Goal: Task Accomplishment & Management: Complete application form

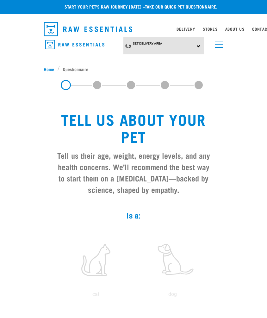
click at [175, 268] on label at bounding box center [172, 260] width 74 height 54
click at [134, 296] on input "radio" at bounding box center [134, 296] width 0 height 0
radio input "true"
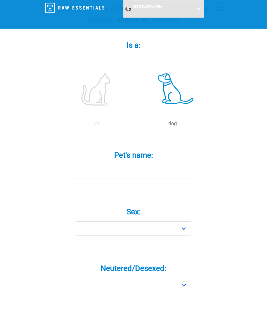
scroll to position [125, 0]
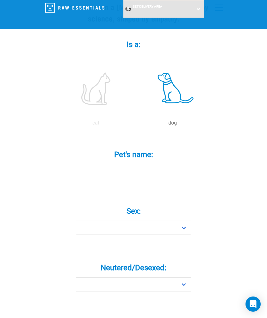
click at [108, 171] on input "Pet's name: *" at bounding box center [133, 171] width 123 height 14
type input "Daisy"
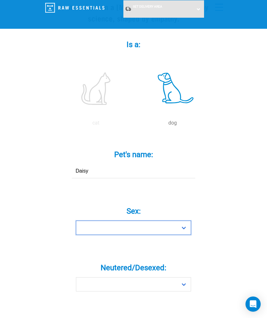
click at [131, 229] on select "Boy Girl" at bounding box center [133, 228] width 115 height 14
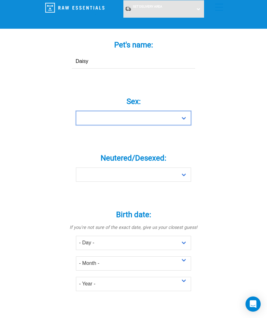
select select "girl"
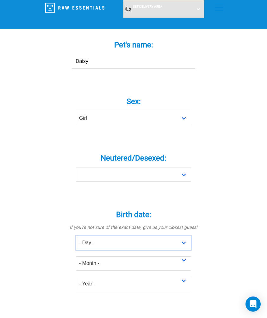
click at [98, 243] on select "- Day - 1 2 3 4 5 6 7 8 9 10 11 12 13 14 15 16 17 18 19 20 21 22 23 24 25 26 27" at bounding box center [133, 243] width 115 height 14
select select "29"
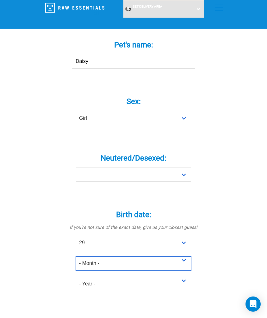
click at [94, 265] on select "- Month - January February March April May June July August September October N…" at bounding box center [133, 263] width 115 height 14
select select "January"
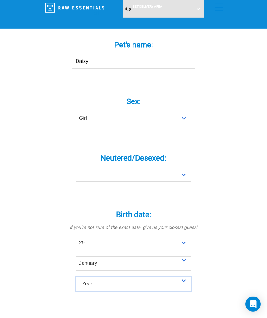
click at [93, 286] on select "- Year - 2025 2024 2023 2022 2021 2020 2019 2018 2017 2016 2015 2014 2013 2012" at bounding box center [133, 284] width 115 height 14
select select "2022"
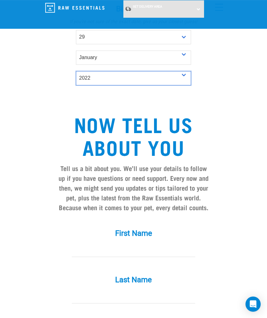
scroll to position [466, 0]
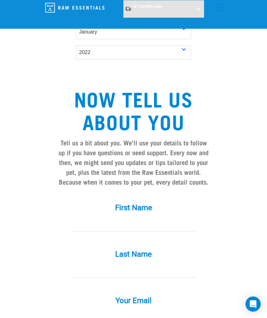
click at [135, 218] on input "First Name *" at bounding box center [133, 224] width 123 height 14
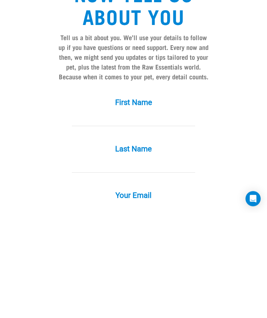
type input "Jillian"
type input "Voight"
type input "[PERSON_NAME][EMAIL_ADDRESS][DOMAIN_NAME]"
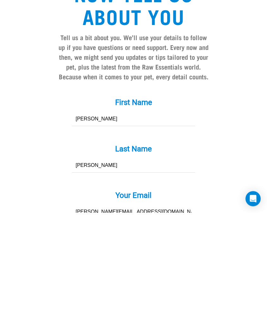
scroll to position [571, 0]
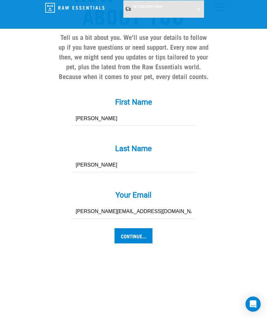
click at [127, 236] on input "Continue..." at bounding box center [133, 235] width 38 height 15
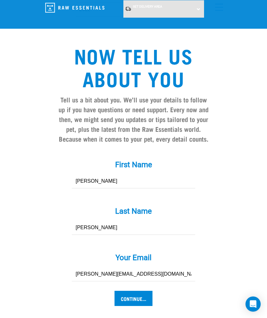
scroll to position [509, 0]
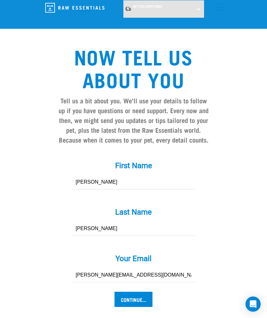
click at [133, 296] on input "Continue..." at bounding box center [133, 299] width 38 height 15
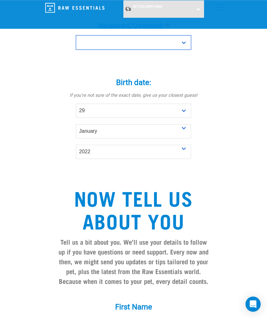
scroll to position [373, 0]
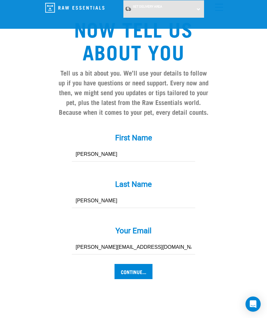
click at [146, 269] on input "Continue..." at bounding box center [133, 271] width 38 height 15
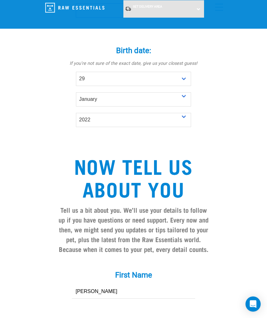
scroll to position [395, 0]
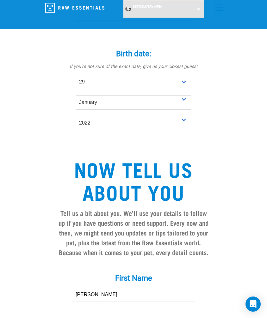
select select "yes"
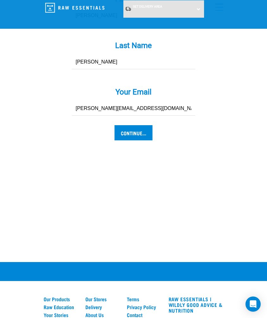
scroll to position [642, 0]
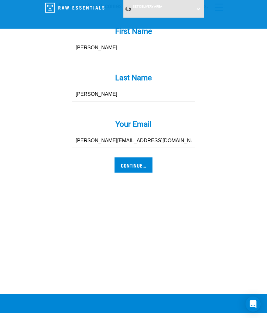
click at [135, 164] on input "Continue..." at bounding box center [133, 164] width 38 height 15
click at [127, 157] on input "Continue..." at bounding box center [133, 164] width 38 height 15
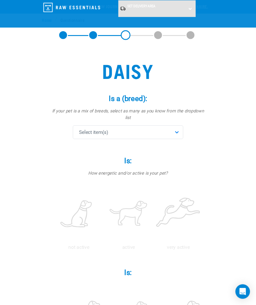
scroll to position [22, 0]
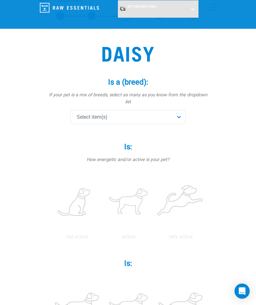
click at [132, 110] on div "Select item(s)" at bounding box center [128, 117] width 115 height 14
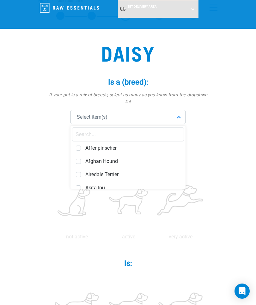
click at [83, 114] on span "Select item(s)" at bounding box center [92, 118] width 31 height 8
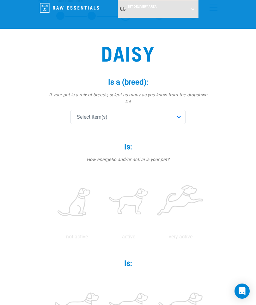
click at [180, 114] on div "Select item(s)" at bounding box center [128, 117] width 115 height 14
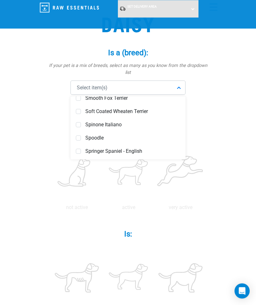
scroll to position [2363, 0]
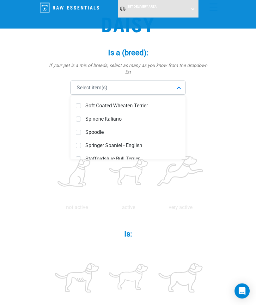
click at [92, 130] on span "Spoodle" at bounding box center [132, 133] width 95 height 6
click at [43, 216] on div "Daisy Is a (breed): * If your pet is a mix of breeds, select as many as you kno…" at bounding box center [128, 294] width 180 height 591
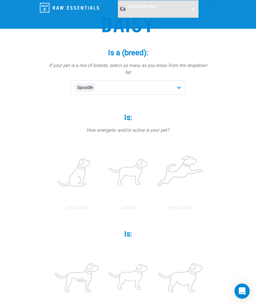
click at [153, 164] on label at bounding box center [128, 173] width 49 height 54
click at [103, 209] on input "radio" at bounding box center [103, 209] width 0 height 0
radio input "true"
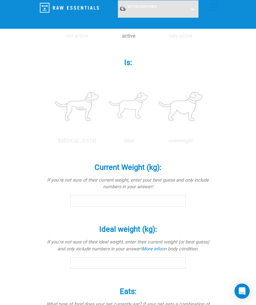
scroll to position [225, 0]
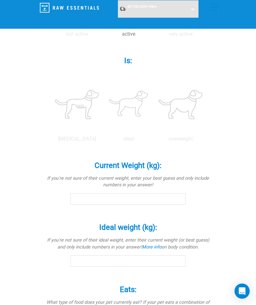
click at [153, 132] on label at bounding box center [128, 105] width 49 height 54
click at [103, 141] on input "radio" at bounding box center [103, 141] width 0 height 0
radio input "true"
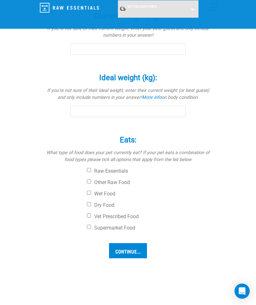
scroll to position [389, 0]
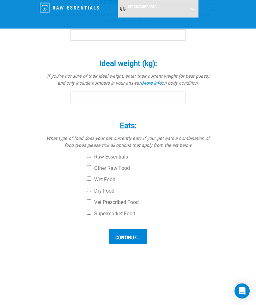
click at [98, 41] on input "Current Weight (kg): *" at bounding box center [128, 35] width 115 height 11
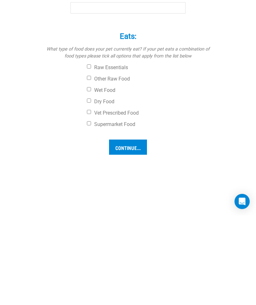
type input "8.6"
click at [100, 103] on input "Ideal weight (kg): *" at bounding box center [128, 97] width 115 height 11
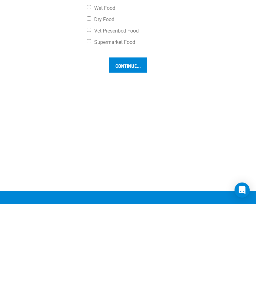
scroll to position [465, 0]
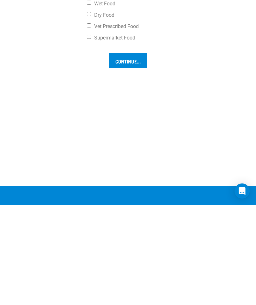
type input "8.6"
click at [87, 105] on input "Wet Food" at bounding box center [89, 103] width 4 height 4
checkbox input "true"
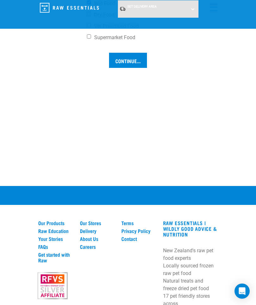
click at [87, 27] on input "Vet Prescribed Food" at bounding box center [89, 25] width 4 height 4
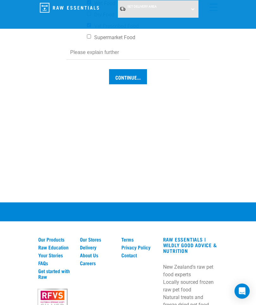
click at [90, 27] on input "Vet Prescribed Food" at bounding box center [89, 25] width 4 height 4
checkbox input "false"
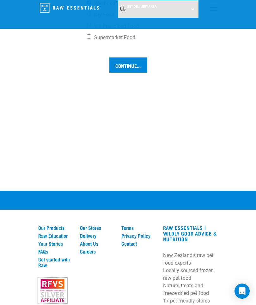
click at [88, 16] on input "Dry Food" at bounding box center [89, 14] width 4 height 4
checkbox input "true"
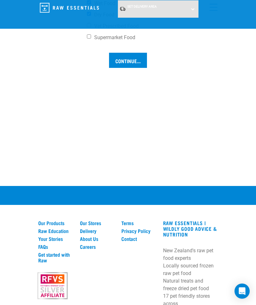
click at [88, 39] on input "Supermarket Food" at bounding box center [89, 36] width 4 height 4
checkbox input "true"
click at [125, 68] on input "Continue..." at bounding box center [128, 60] width 38 height 15
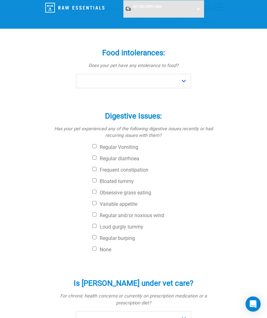
scroll to position [167, 0]
click at [184, 311] on select "No Yes" at bounding box center [133, 318] width 115 height 14
select select "no"
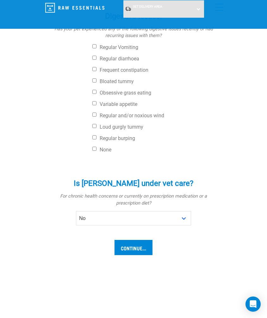
click at [130, 240] on input "Continue..." at bounding box center [133, 247] width 38 height 15
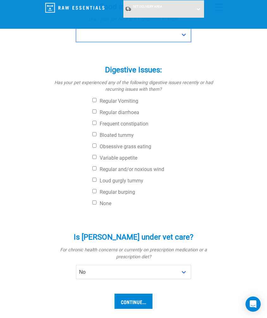
scroll to position [211, 0]
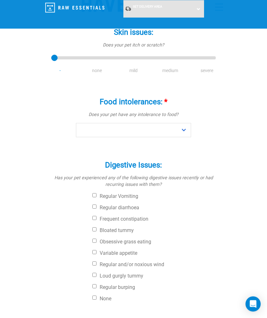
click at [93, 296] on input "None" at bounding box center [94, 298] width 4 height 4
checkbox input "true"
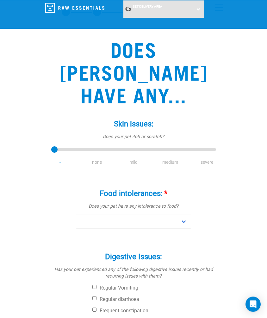
scroll to position [25, 0]
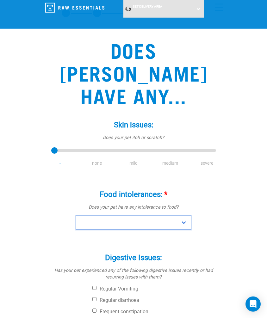
click at [186, 216] on select "No Yes" at bounding box center [133, 223] width 115 height 14
select select "no"
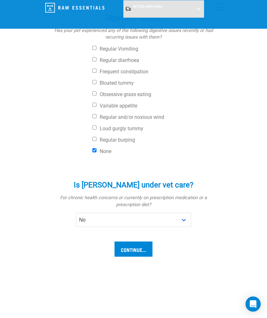
scroll to position [273, 0]
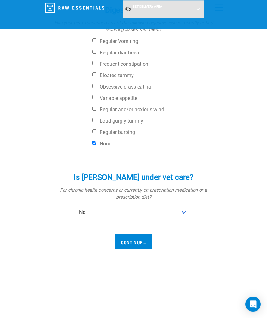
click at [133, 234] on input "Continue..." at bounding box center [133, 241] width 38 height 15
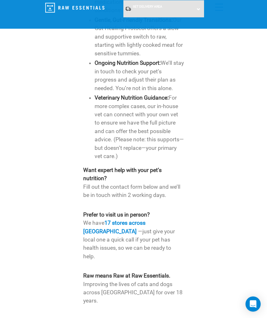
scroll to position [1058, 0]
click at [126, 219] on link "17 stores across [GEOGRAPHIC_DATA]" at bounding box center [114, 226] width 62 height 15
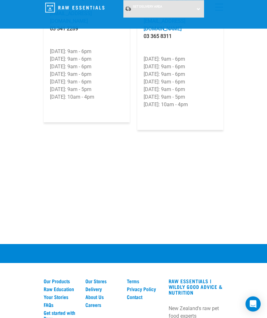
scroll to position [1667, 0]
